Goal: Find specific page/section: Find specific page/section

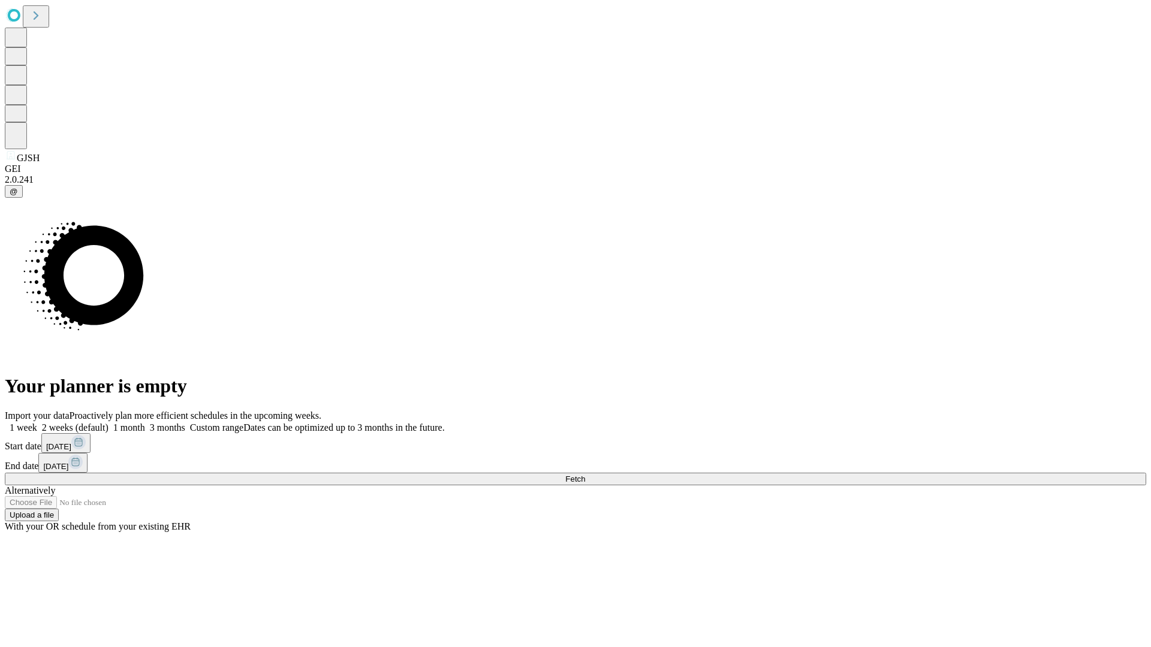
click at [585, 475] on span "Fetch" at bounding box center [575, 479] width 20 height 9
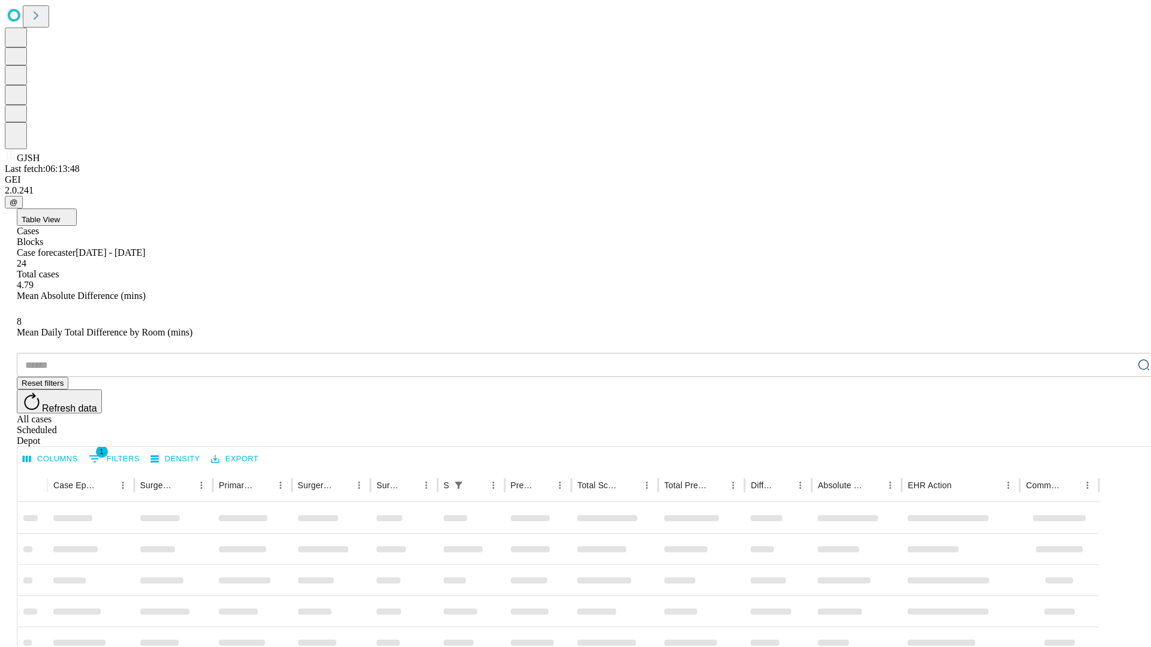
click at [1120, 436] on div "Depot" at bounding box center [587, 441] width 1141 height 11
